Goal: Task Accomplishment & Management: Complete application form

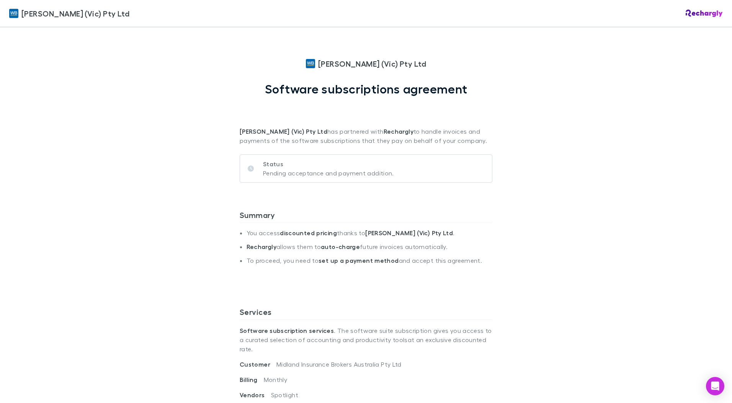
click at [334, 204] on div "Summary You access discounted pricing thanks to [PERSON_NAME] (Vic) Pty Ltd . R…" at bounding box center [366, 249] width 253 height 103
click at [305, 175] on p "Pending acceptance and payment addition." at bounding box center [328, 172] width 131 height 9
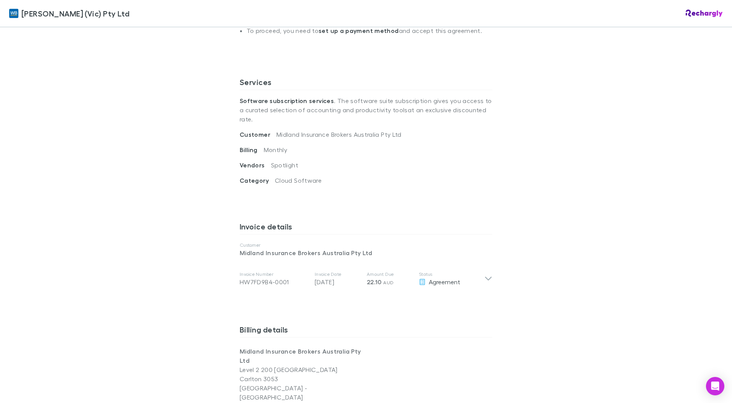
scroll to position [306, 0]
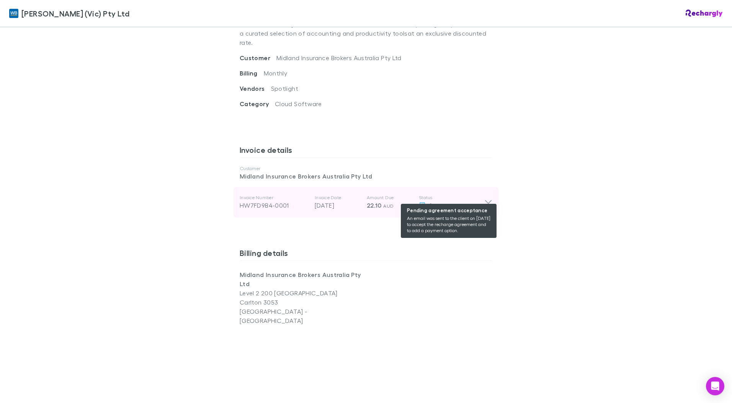
click at [429, 201] on span "Agreement" at bounding box center [444, 204] width 31 height 7
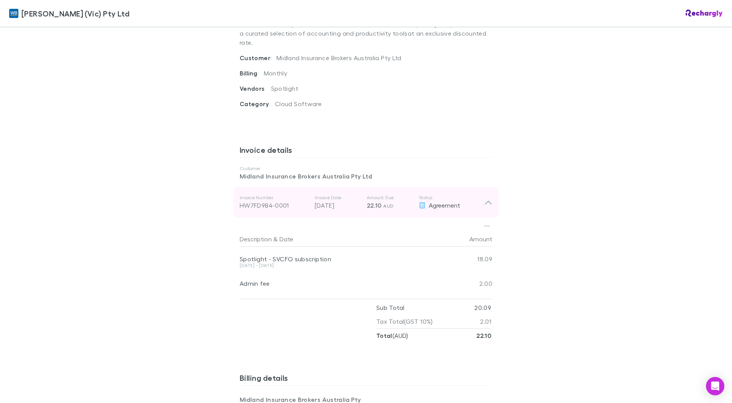
click at [485, 197] on icon at bounding box center [488, 201] width 8 height 9
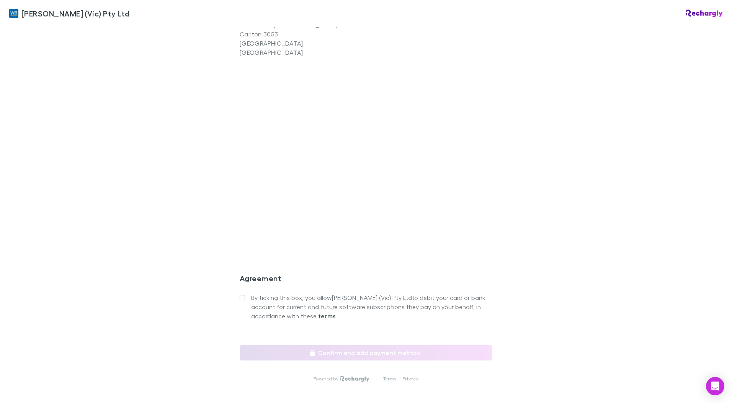
scroll to position [596, 0]
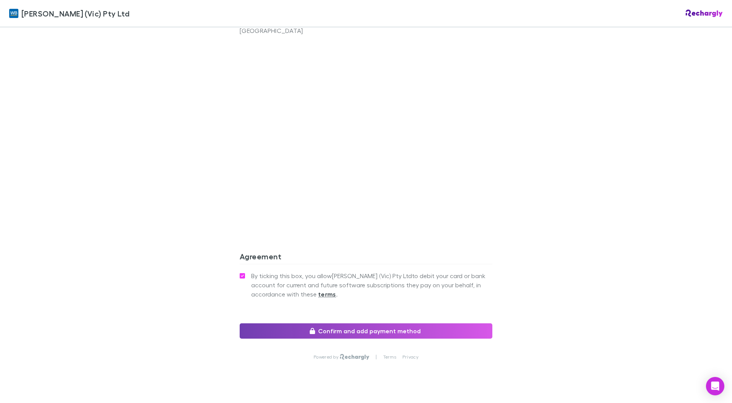
click at [313, 328] on icon "button" at bounding box center [312, 331] width 5 height 6
